Goal: Information Seeking & Learning: Check status

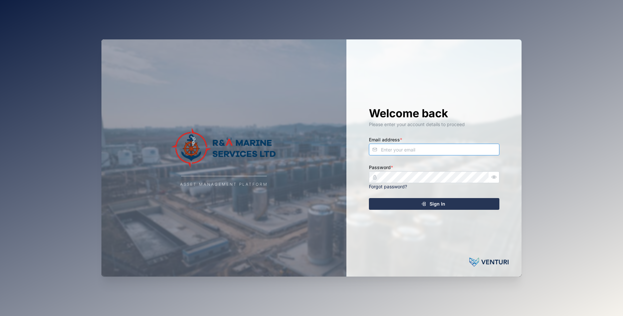
click at [389, 149] on input "Email address *" at bounding box center [434, 150] width 130 height 12
type input "[EMAIL_ADDRESS][DOMAIN_NAME]"
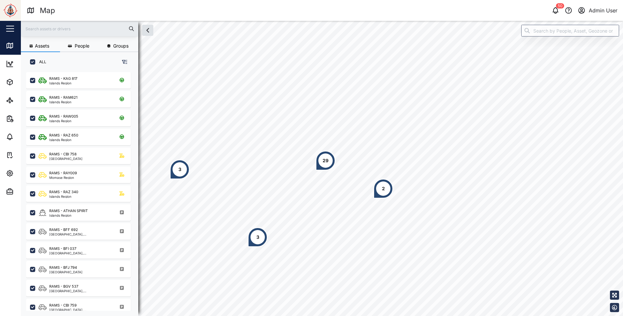
scroll to position [237, 102]
click at [440, 146] on div "2" at bounding box center [447, 143] width 20 height 20
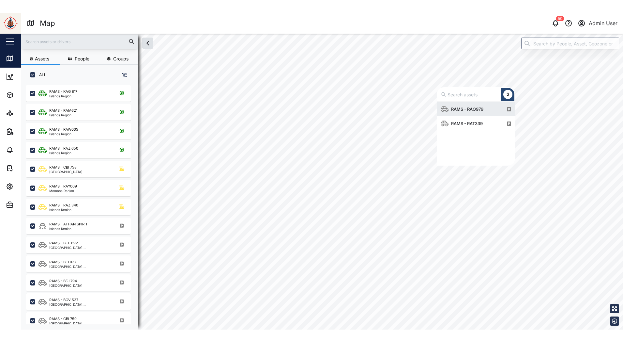
scroll to position [59, 73]
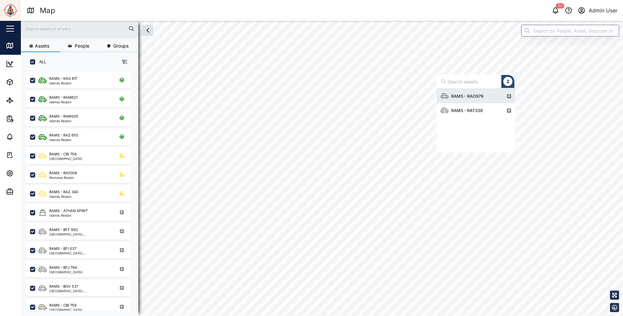
click at [465, 96] on div "RAMS - RAO979" at bounding box center [468, 96] width 38 height 7
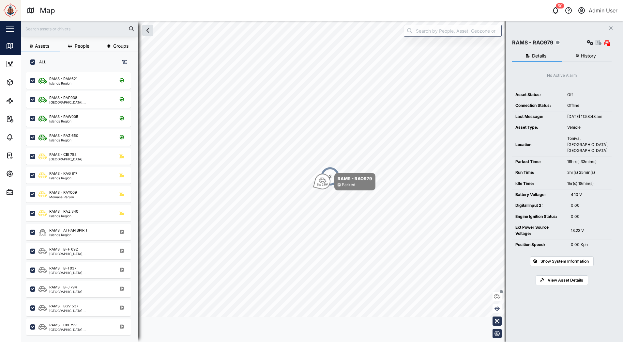
scroll to position [262, 102]
click at [330, 170] on div "2" at bounding box center [330, 176] width 20 height 20
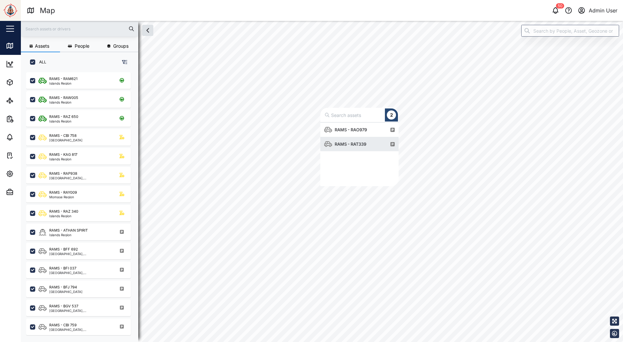
scroll to position [59, 73]
click at [361, 130] on div "RAMS - RAO979" at bounding box center [351, 129] width 38 height 7
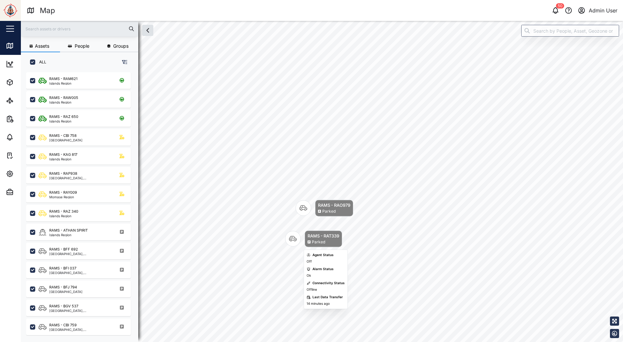
click at [296, 238] on icon "Map marker" at bounding box center [293, 239] width 8 height 8
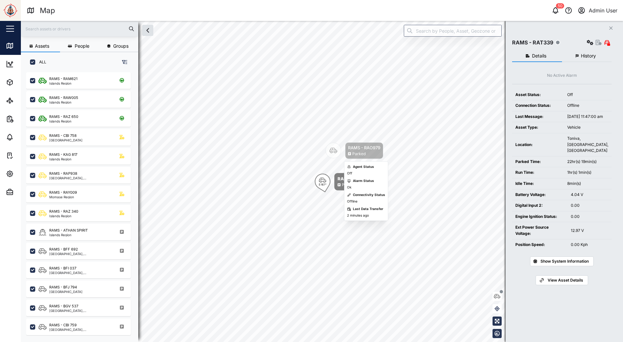
click at [336, 152] on icon "Map marker" at bounding box center [333, 151] width 8 height 6
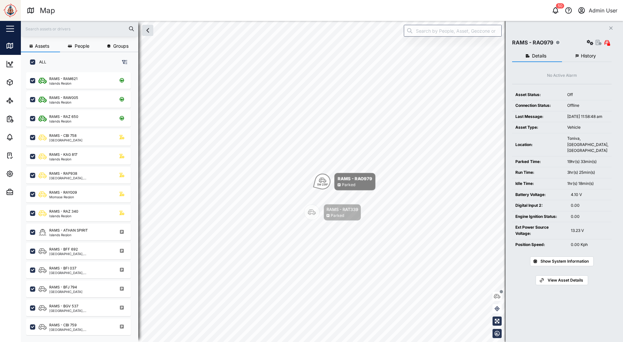
click at [588, 56] on span "History" at bounding box center [588, 55] width 15 height 5
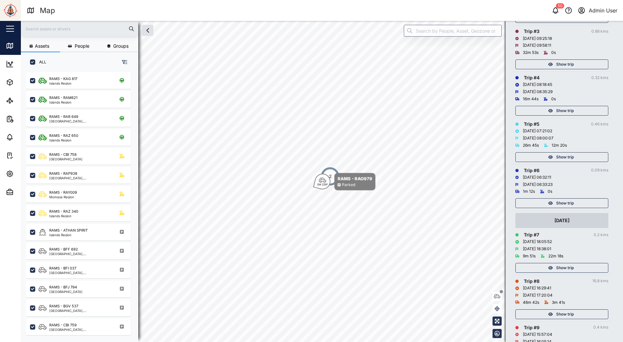
scroll to position [196, 0]
click at [555, 157] on div "Show trip" at bounding box center [561, 155] width 85 height 9
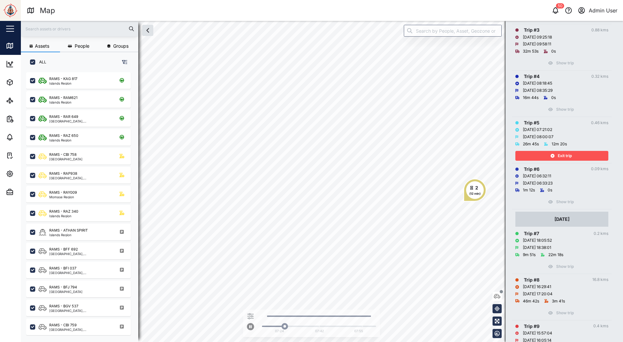
click at [575, 155] on div "Exit trip" at bounding box center [561, 155] width 85 height 9
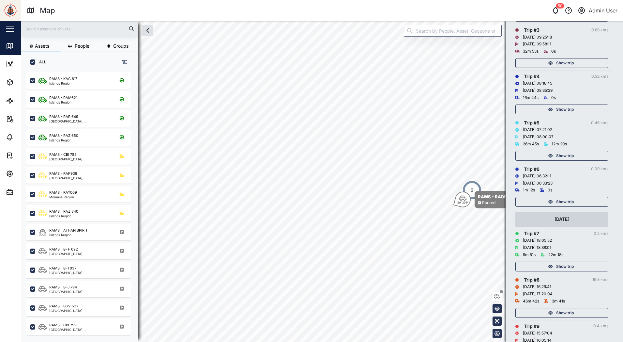
click at [557, 105] on span "Show trip" at bounding box center [565, 109] width 18 height 9
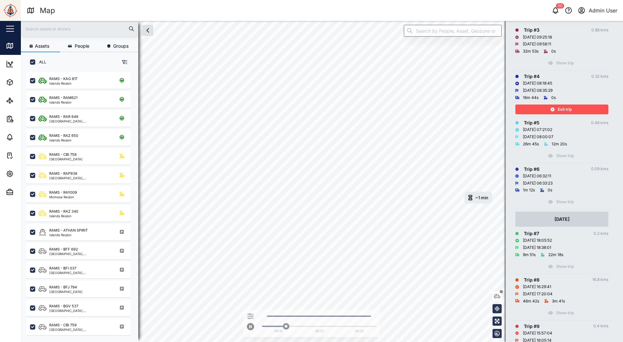
click at [557, 105] on div "Exit trip" at bounding box center [561, 109] width 85 height 9
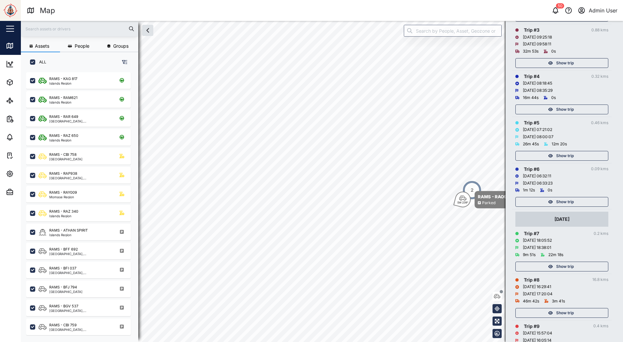
scroll to position [98, 0]
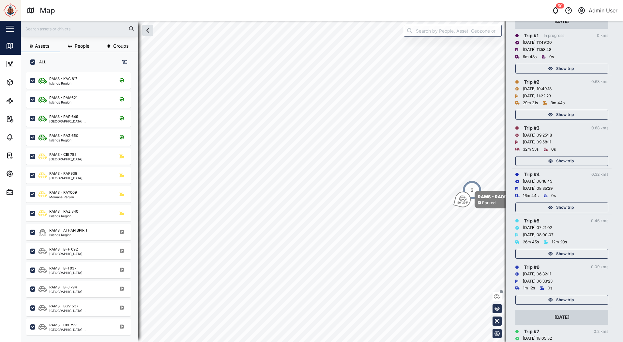
click at [556, 160] on span "Show trip" at bounding box center [565, 160] width 18 height 9
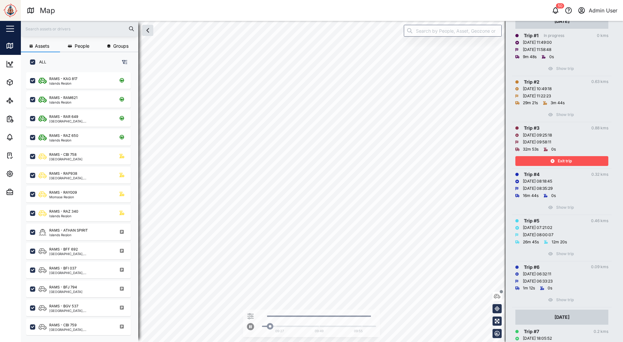
click at [558, 160] on span "Exit trip" at bounding box center [565, 160] width 14 height 9
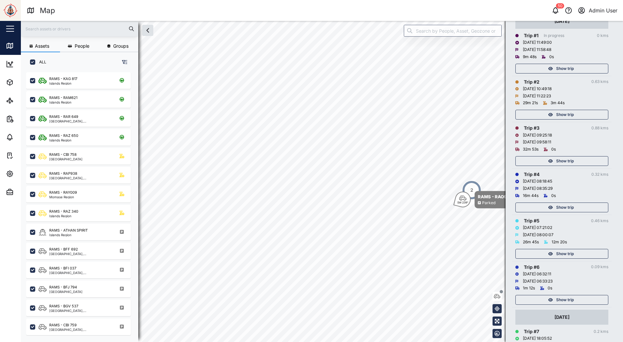
click at [560, 112] on span "Show trip" at bounding box center [565, 114] width 18 height 9
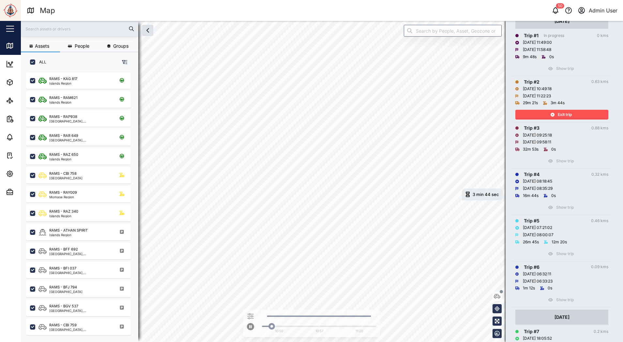
click at [560, 112] on span "Exit trip" at bounding box center [565, 114] width 14 height 9
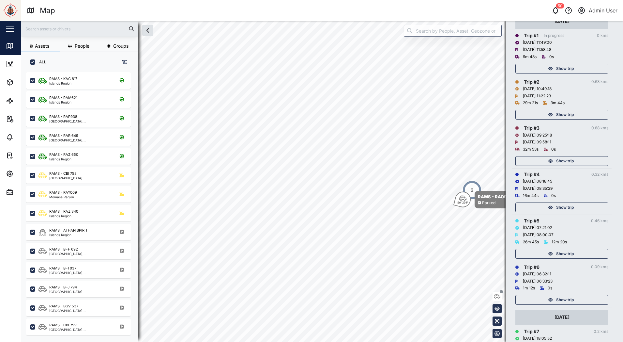
click at [565, 113] on span "Show trip" at bounding box center [565, 114] width 18 height 9
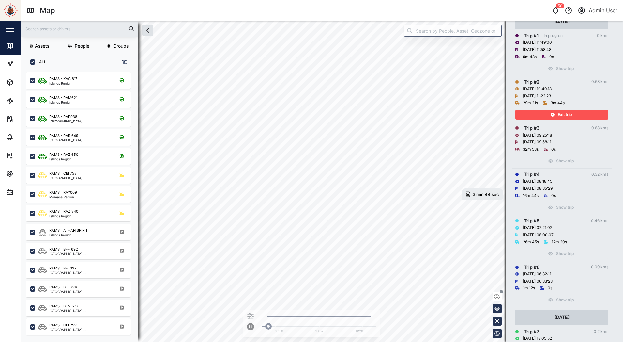
click at [565, 113] on span "Exit trip" at bounding box center [565, 114] width 14 height 9
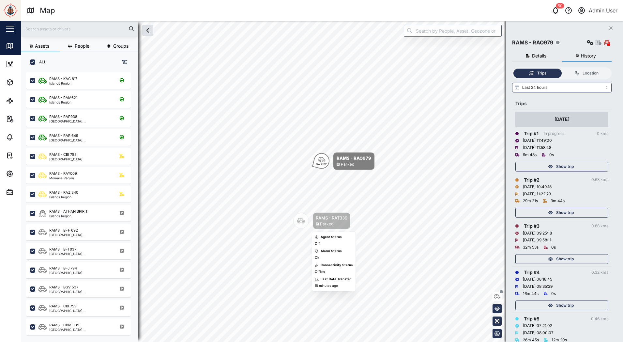
click at [303, 224] on div "Map marker" at bounding box center [301, 221] width 16 height 16
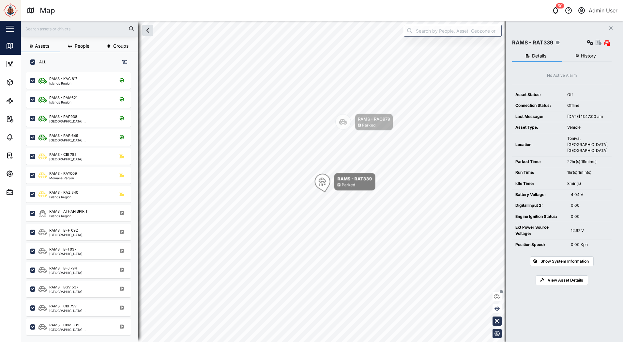
click at [586, 55] on span "History" at bounding box center [588, 55] width 15 height 5
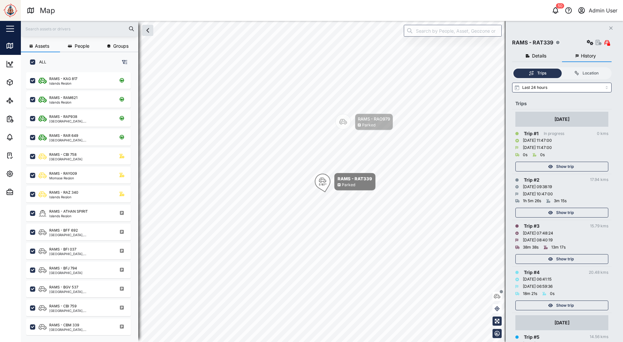
click at [561, 215] on span "Show trip" at bounding box center [565, 212] width 18 height 9
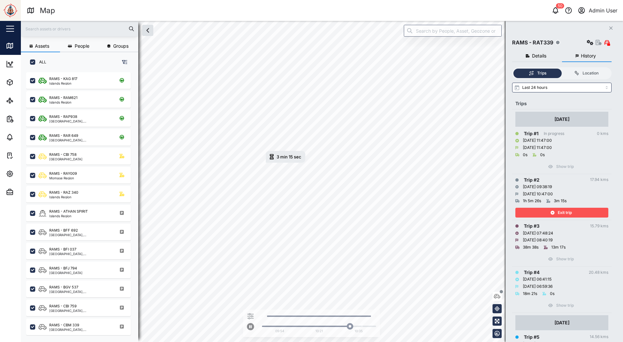
scroll to position [48, 0]
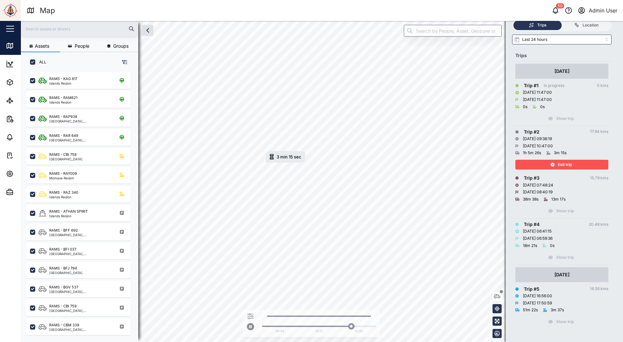
click at [557, 164] on div "Exit trip" at bounding box center [561, 164] width 85 height 9
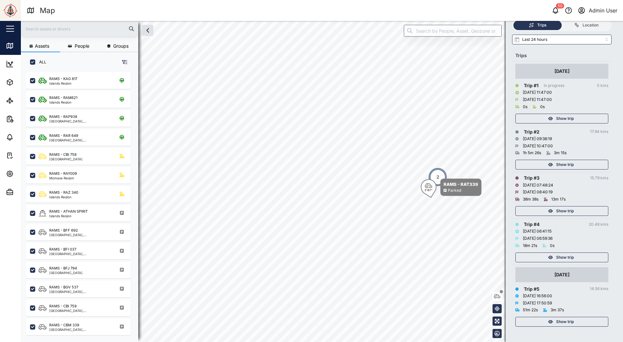
click at [561, 209] on span "Show trip" at bounding box center [565, 210] width 18 height 9
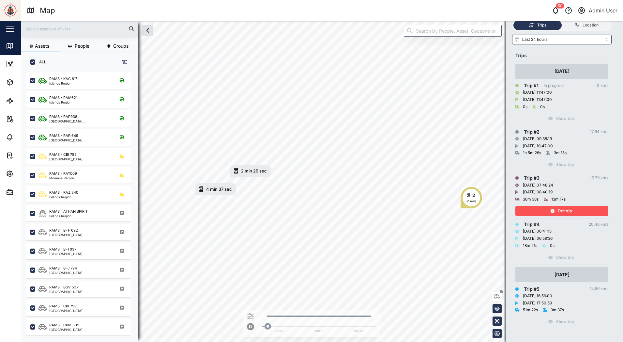
click at [561, 209] on span "Exit trip" at bounding box center [565, 210] width 14 height 9
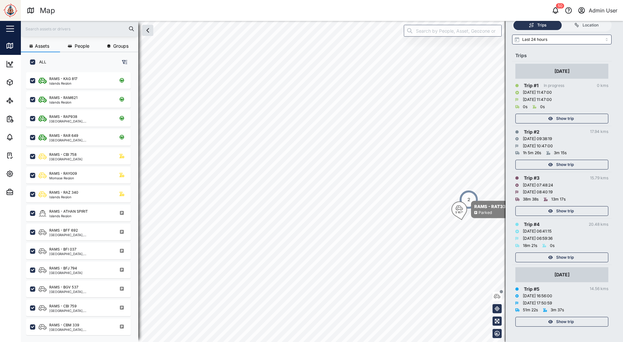
click at [567, 260] on span "Show trip" at bounding box center [565, 256] width 18 height 9
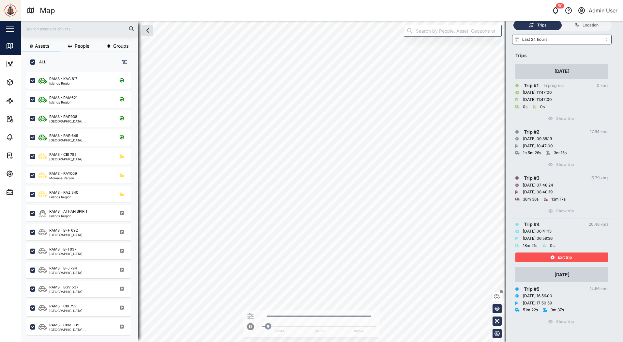
click at [567, 260] on span "Exit trip" at bounding box center [565, 256] width 14 height 9
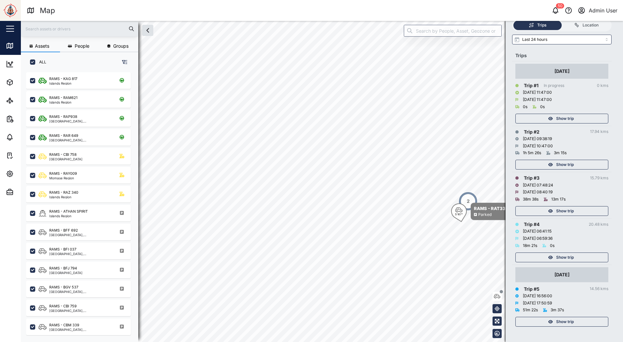
click at [570, 255] on span "Show trip" at bounding box center [565, 256] width 18 height 9
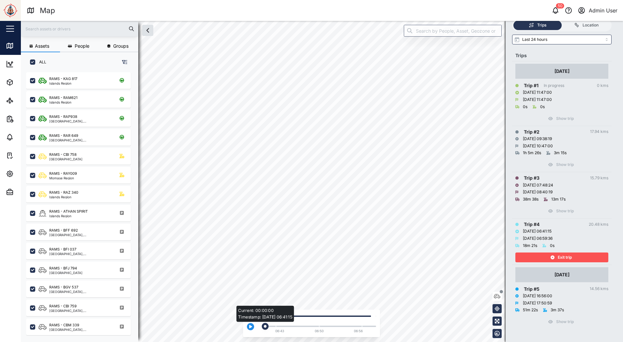
click at [240, 323] on div "Play Current: 00:00:00 Timestamp: [DATE] 06:41:15 06:43 06:50 06:56" at bounding box center [322, 181] width 602 height 321
drag, startPoint x: 270, startPoint y: 326, endPoint x: 251, endPoint y: 327, distance: 19.6
click at [251, 327] on div "Current: 00:02:04 Timestamp: [DATE] 06:43:16 06:43 06:50 06:56" at bounding box center [311, 324] width 129 height 21
click at [249, 327] on icon "button" at bounding box center [250, 326] width 3 height 4
click at [555, 257] on div "Exit trip" at bounding box center [561, 256] width 85 height 9
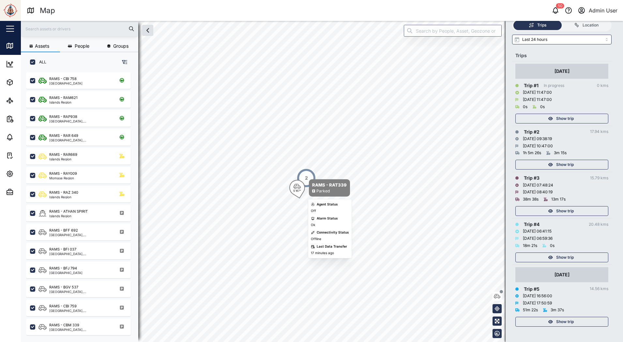
click at [296, 189] on div "S 167°" at bounding box center [297, 190] width 8 height 3
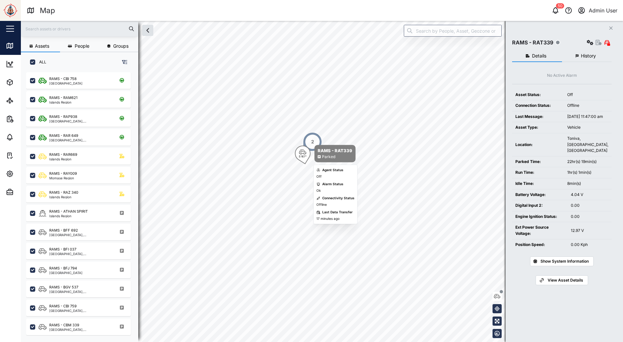
click at [318, 137] on div "2" at bounding box center [313, 142] width 20 height 20
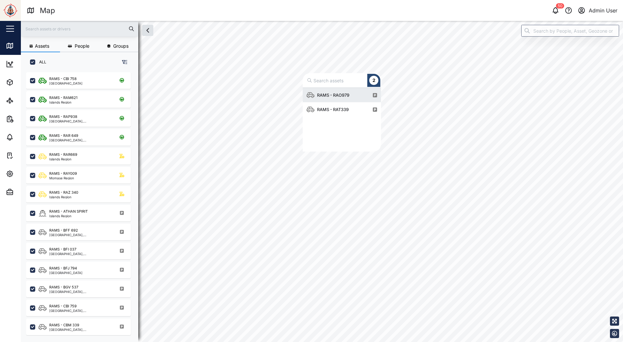
scroll to position [59, 73]
click at [332, 97] on div "RAMS - RAO979" at bounding box center [333, 95] width 38 height 7
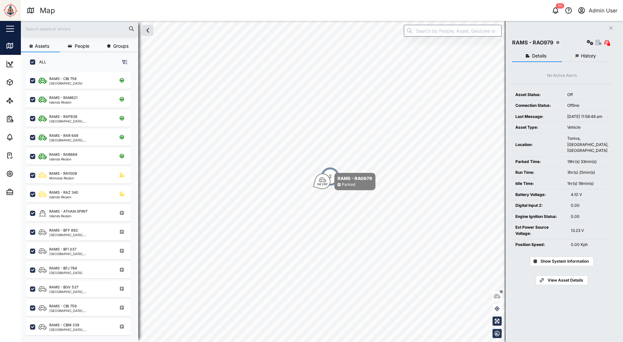
click at [596, 55] on span "History" at bounding box center [588, 55] width 15 height 5
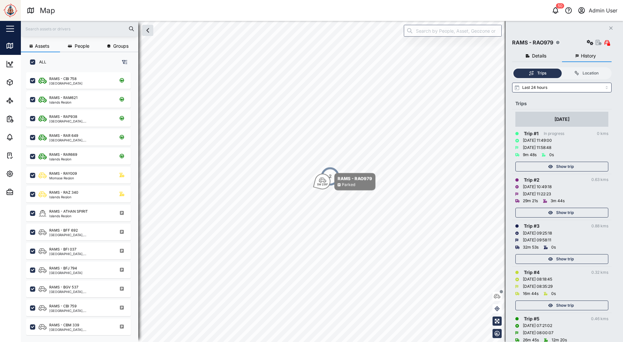
click at [554, 123] on div "[DATE]" at bounding box center [561, 119] width 93 height 15
click at [562, 211] on span "Show trip" at bounding box center [565, 212] width 18 height 9
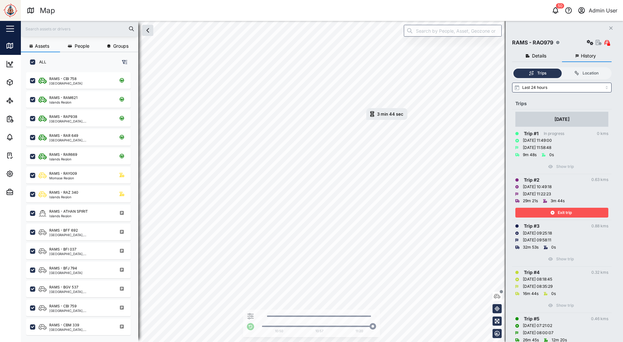
click at [564, 212] on span "Exit trip" at bounding box center [565, 212] width 14 height 9
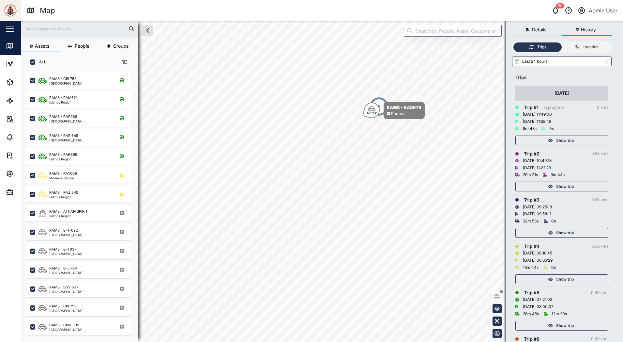
scroll to position [33, 0]
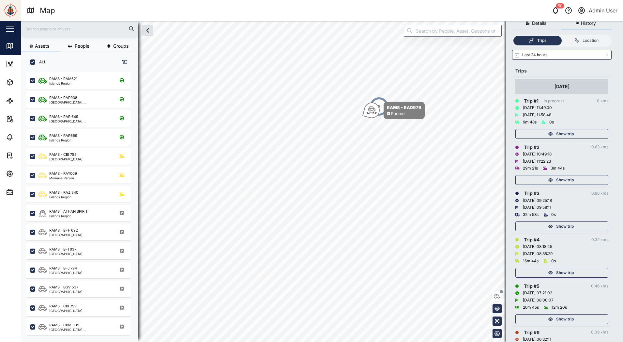
click at [592, 86] on div "[DATE]" at bounding box center [561, 86] width 93 height 15
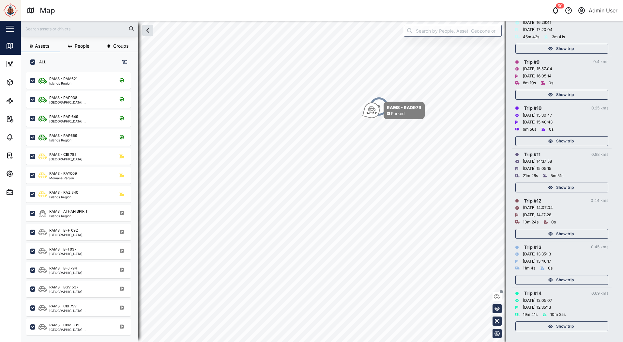
scroll to position [464, 0]
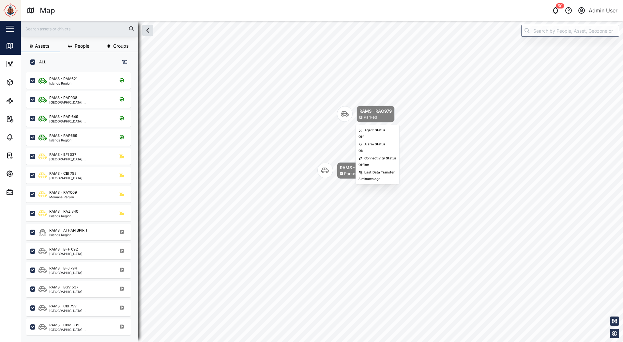
click at [367, 113] on div "RAMS - RAO979" at bounding box center [375, 111] width 32 height 7
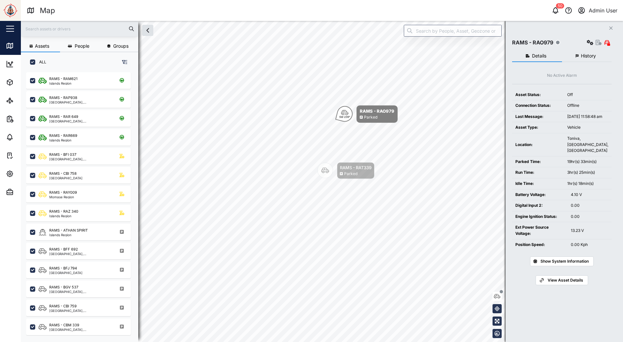
click at [588, 58] on span "History" at bounding box center [588, 55] width 15 height 5
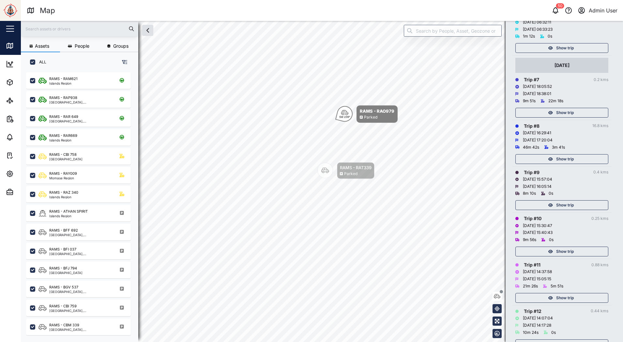
scroll to position [457, 0]
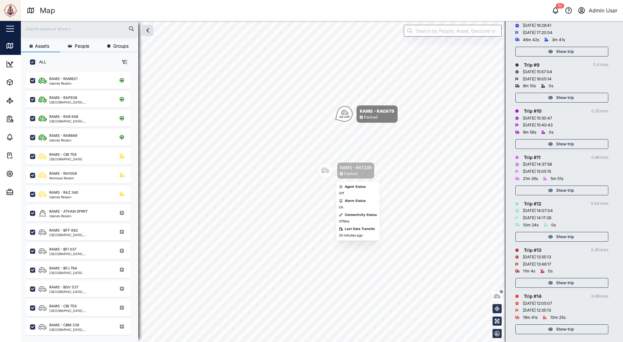
click at [361, 173] on div "Parked" at bounding box center [356, 174] width 32 height 6
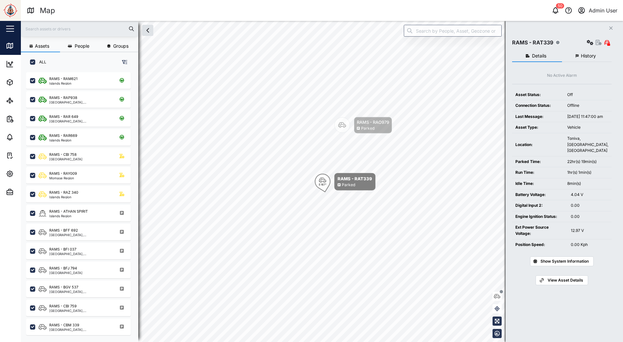
click at [579, 50] on button "History" at bounding box center [587, 56] width 50 height 12
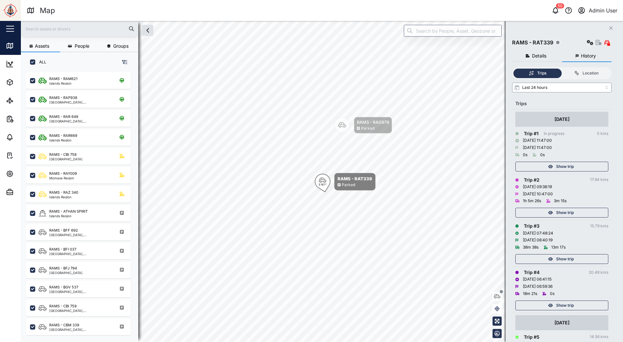
click at [567, 91] on input "Last 24 hours" at bounding box center [561, 88] width 99 height 10
type input "Last 7 days"
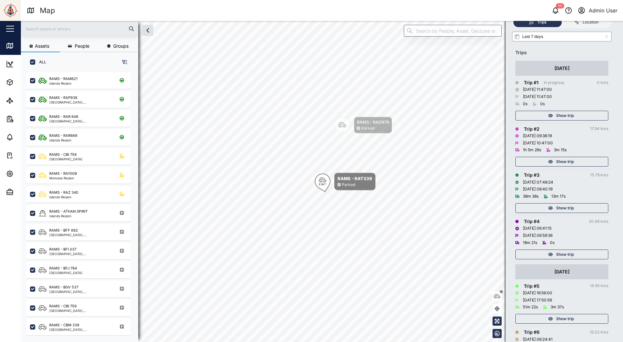
scroll to position [12, 0]
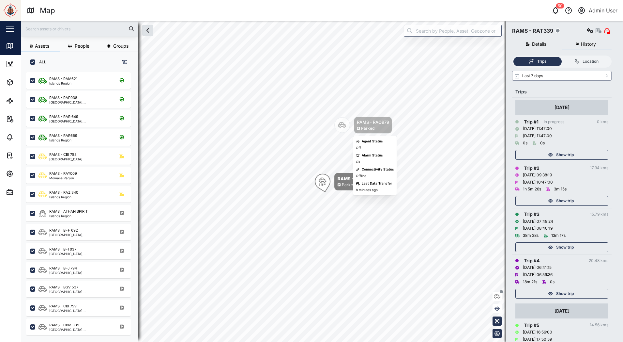
click at [376, 121] on div "RAMS - RAO979" at bounding box center [373, 122] width 32 height 7
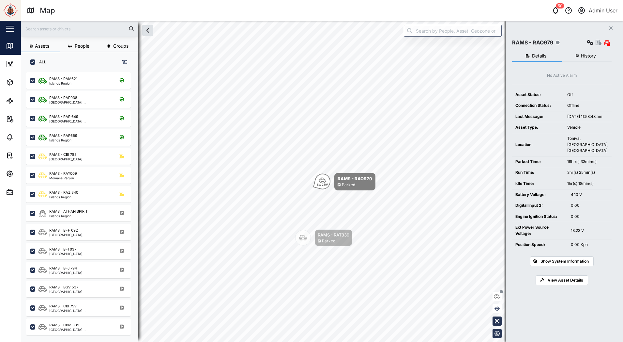
click at [582, 59] on button "History" at bounding box center [587, 56] width 50 height 12
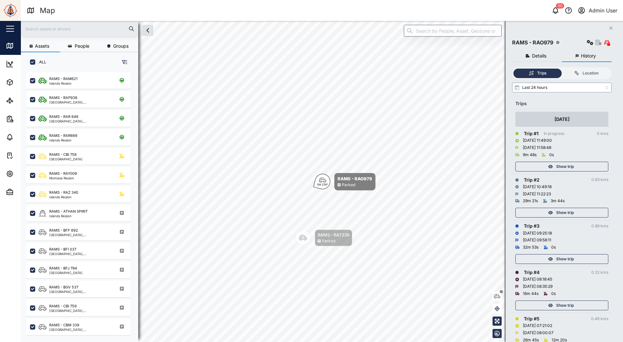
click at [573, 87] on input "Last 24 hours" at bounding box center [561, 88] width 99 height 10
click at [564, 138] on div "[DATE] 11:49:00" at bounding box center [561, 140] width 93 height 7
click at [566, 90] on input "Last 3 days" at bounding box center [561, 88] width 99 height 10
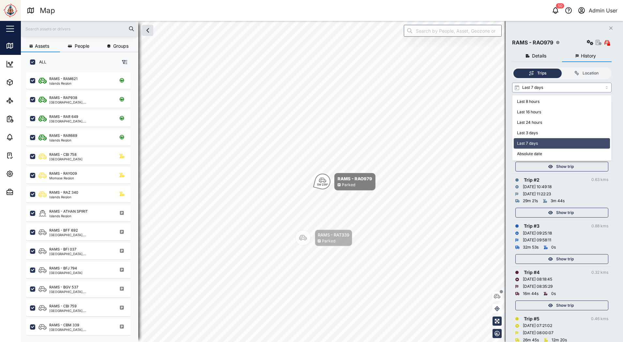
click at [562, 87] on input "Last 7 days" at bounding box center [561, 88] width 99 height 10
type input "Absolute date"
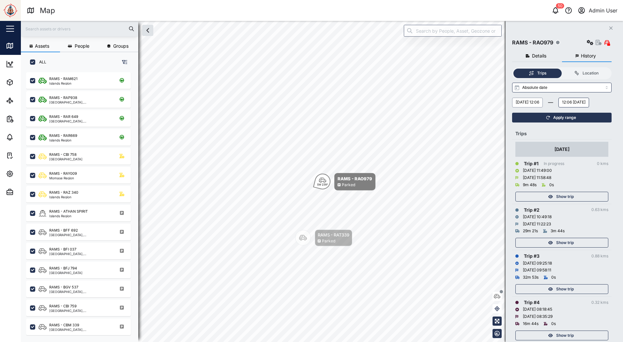
click at [541, 101] on button "[DATE] 12:06" at bounding box center [527, 103] width 31 height 10
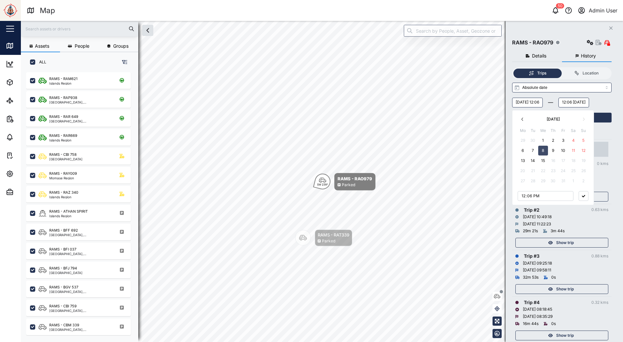
click at [561, 142] on button "3" at bounding box center [563, 140] width 10 height 10
click at [599, 100] on div "[DATE] 12:06 October 2025 Mo Tu We Th Fr Sa Su 29 30 1 2 3 4 5 6 7 8 9 10 11 12…" at bounding box center [561, 103] width 99 height 10
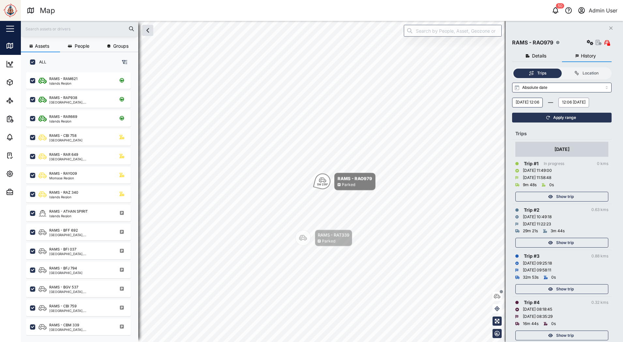
click at [558, 107] on button "12:06 [DATE]" at bounding box center [573, 103] width 31 height 10
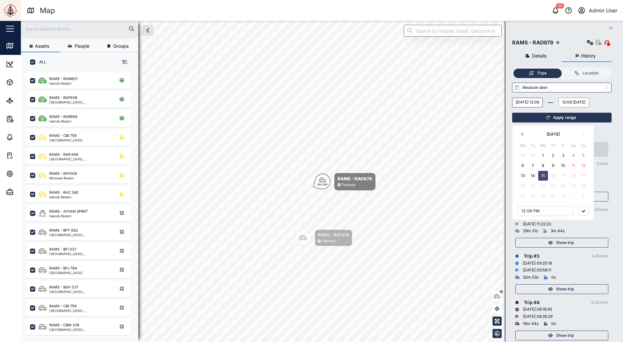
click at [558, 107] on button "12:06 [DATE]" at bounding box center [573, 103] width 31 height 10
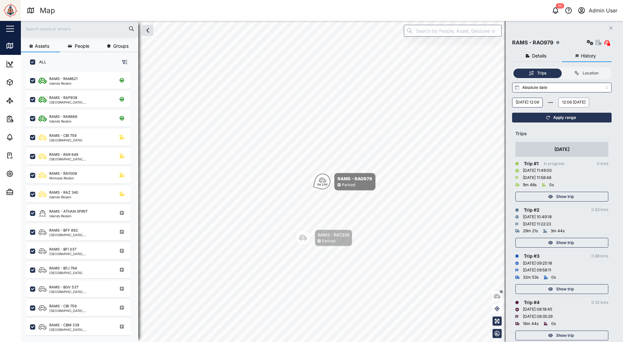
click at [558, 107] on button "12:06 [DATE]" at bounding box center [573, 103] width 31 height 10
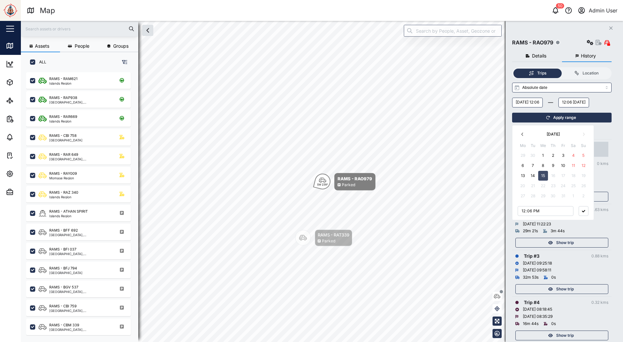
click at [584, 156] on button "5" at bounding box center [584, 155] width 10 height 10
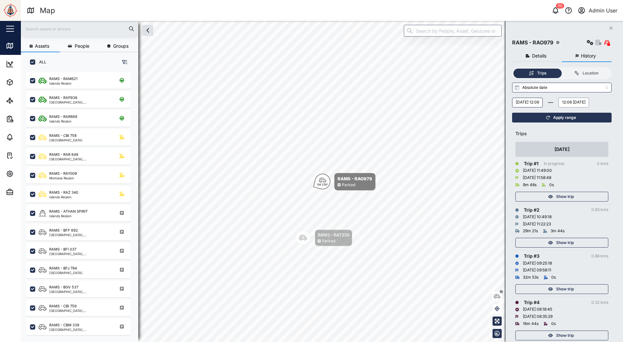
click at [592, 107] on div "[DATE] 12:06 12:06 [DATE] [DATE] Mo Tu We Th Fr Sa Su 29 30 1 2 3 4 5 6 7 8 9 1…" at bounding box center [561, 103] width 99 height 10
click at [566, 122] on span "Apply range" at bounding box center [564, 117] width 23 height 9
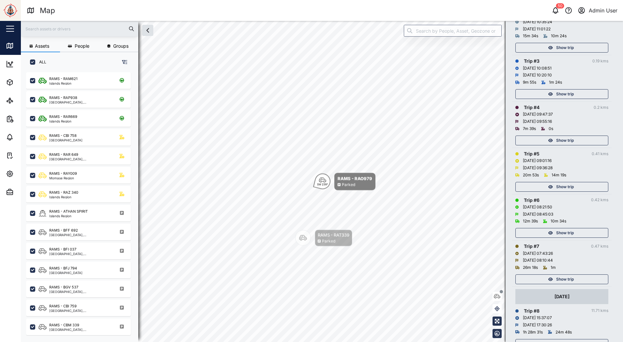
scroll to position [196, 0]
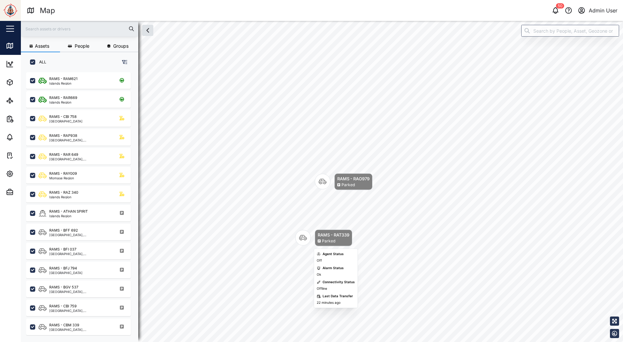
click at [312, 245] on div "RAMS - RAT339 Parked" at bounding box center [323, 237] width 57 height 17
click at [322, 237] on div "RAMS - RAT339" at bounding box center [333, 234] width 32 height 7
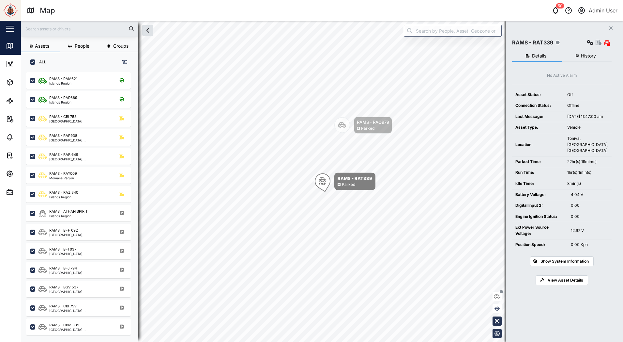
click at [593, 56] on span "History" at bounding box center [588, 55] width 15 height 5
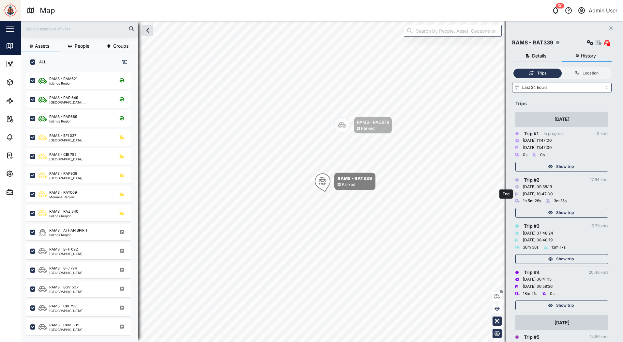
click at [585, 191] on div "[DATE] 10:47:00" at bounding box center [561, 193] width 93 height 7
